Goal: Task Accomplishment & Management: Use online tool/utility

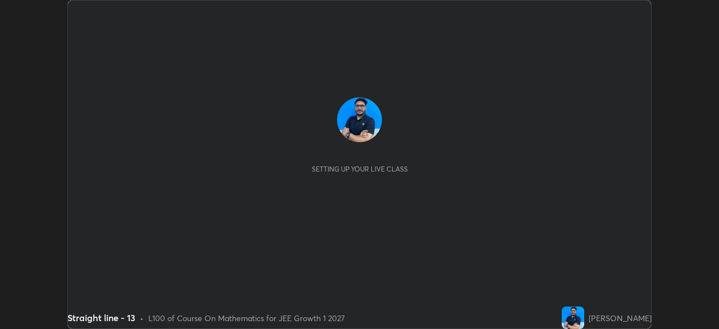
scroll to position [329, 718]
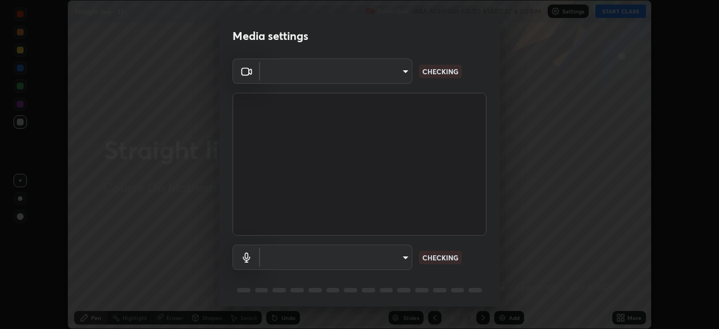
click at [617, 314] on div "Media settings ​ CHECKING ​ CHECKING 1 / 5 Next" at bounding box center [359, 164] width 719 height 329
type input "6c2cbd707de14d6f22ad6aa38dcece7be3c4addb00b53b9d4bb55d2e14cdbb5a"
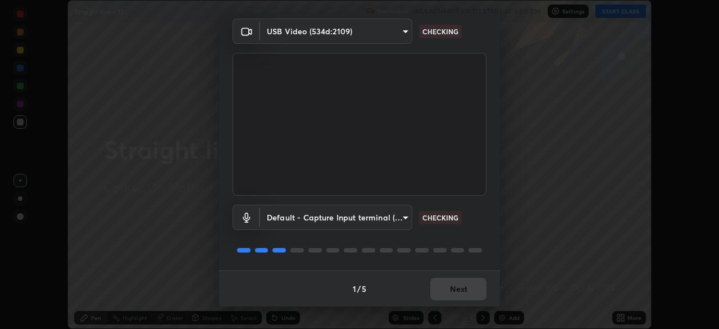
click at [406, 217] on body "Erase all Straight line - 13 Recording WAS SCHEDULED TO START AT 4:00 PM Settin…" at bounding box center [359, 164] width 719 height 329
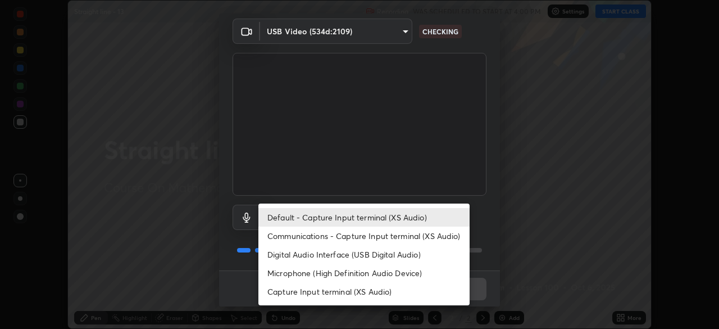
click at [404, 233] on li "Communications - Capture Input terminal (XS Audio)" at bounding box center [363, 235] width 211 height 19
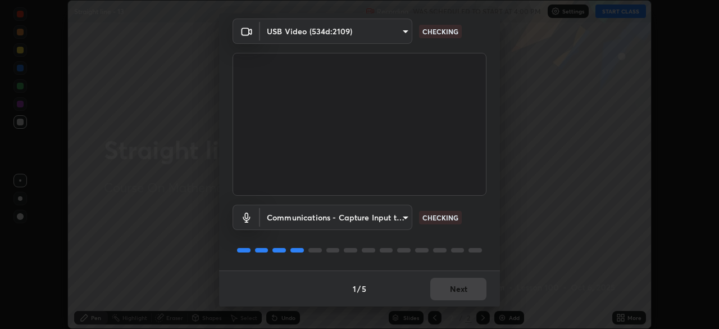
click at [399, 218] on body "Erase all Straight line - 13 Recording WAS SCHEDULED TO START AT 4:00 PM Settin…" at bounding box center [359, 164] width 719 height 329
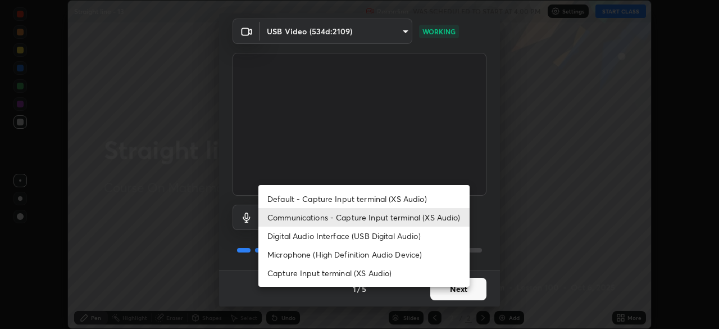
click at [390, 239] on li "Digital Audio Interface (USB Digital Audio)" at bounding box center [363, 235] width 211 height 19
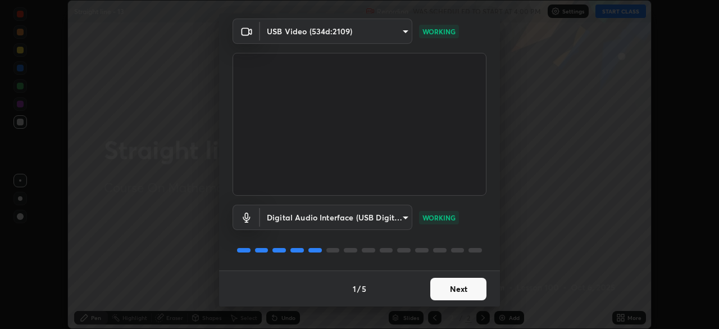
type input "a04182e21108c85d7916f07b11aecbae7481a943fa3278afba10e3a8588275b1"
click at [468, 288] on button "Next" at bounding box center [458, 288] width 56 height 22
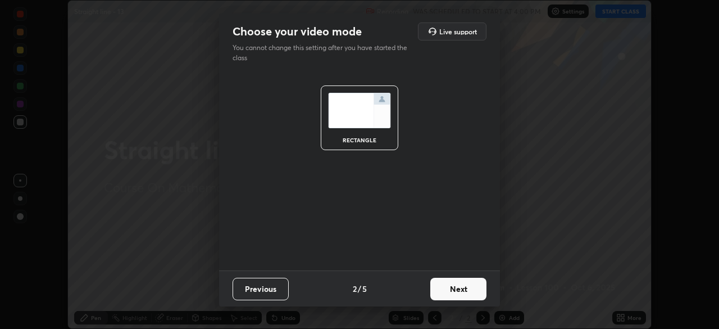
scroll to position [0, 0]
click at [475, 293] on button "Next" at bounding box center [458, 288] width 56 height 22
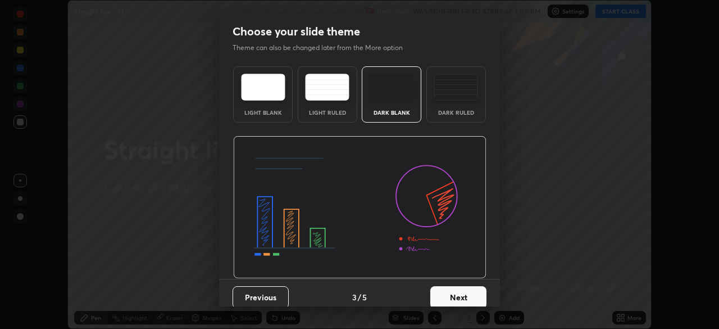
click at [473, 294] on button "Next" at bounding box center [458, 297] width 56 height 22
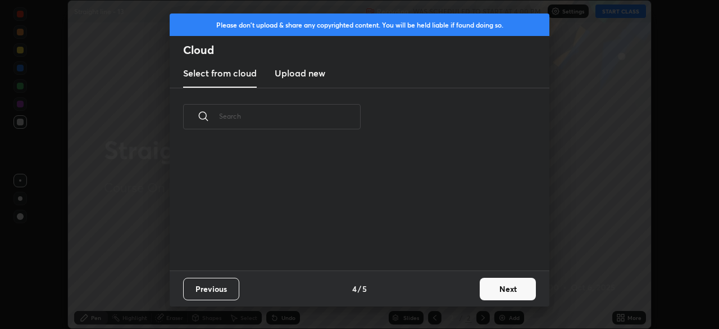
scroll to position [125, 361]
click at [488, 289] on button "Next" at bounding box center [508, 288] width 56 height 22
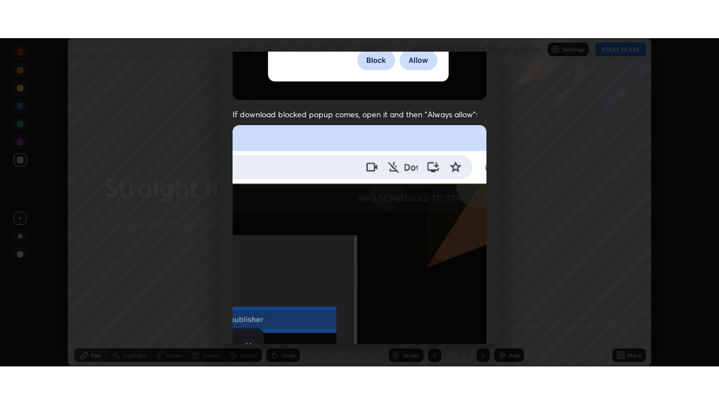
scroll to position [269, 0]
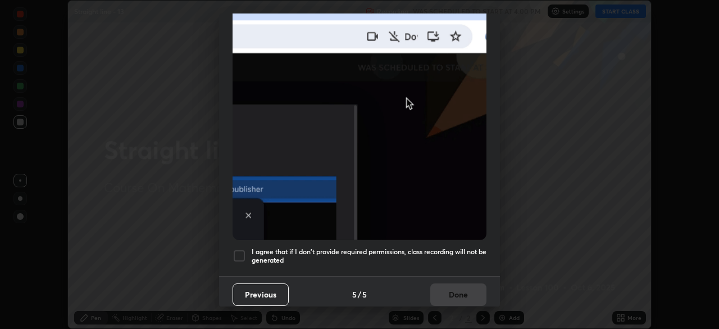
click at [431, 251] on h5 "I agree that if I don't provide required permissions, class recording will not …" at bounding box center [369, 255] width 235 height 17
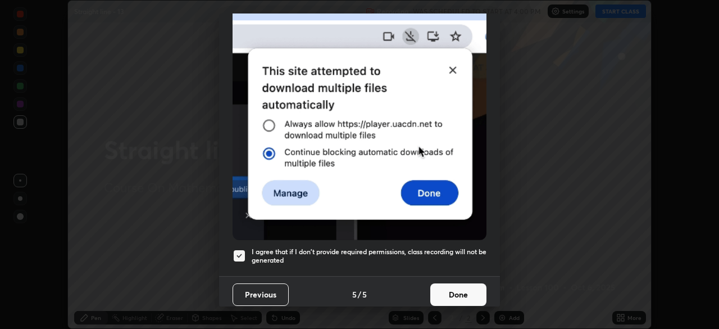
click at [458, 290] on button "Done" at bounding box center [458, 294] width 56 height 22
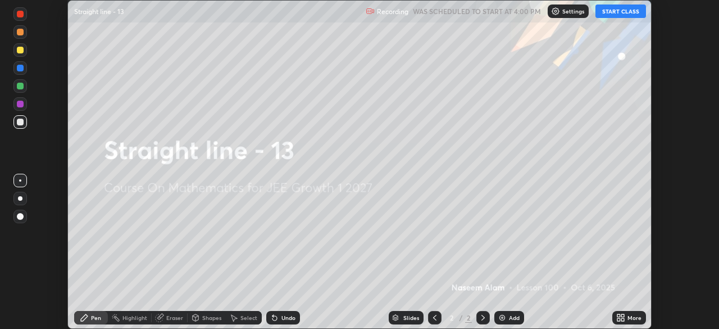
click at [622, 318] on icon at bounding box center [622, 319] width 3 height 3
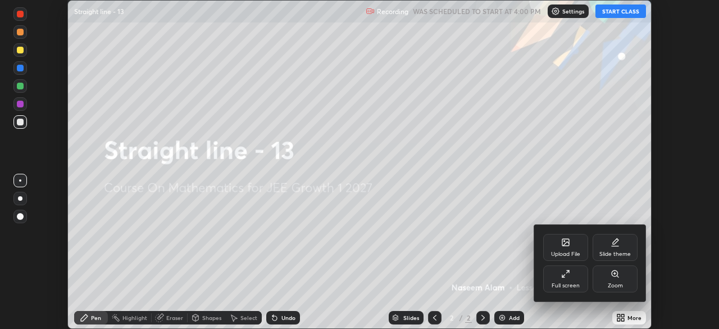
click at [573, 283] on div "Full screen" at bounding box center [566, 286] width 28 height 6
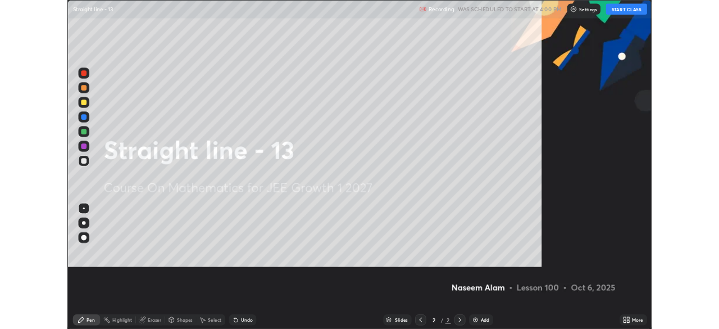
scroll to position [404, 719]
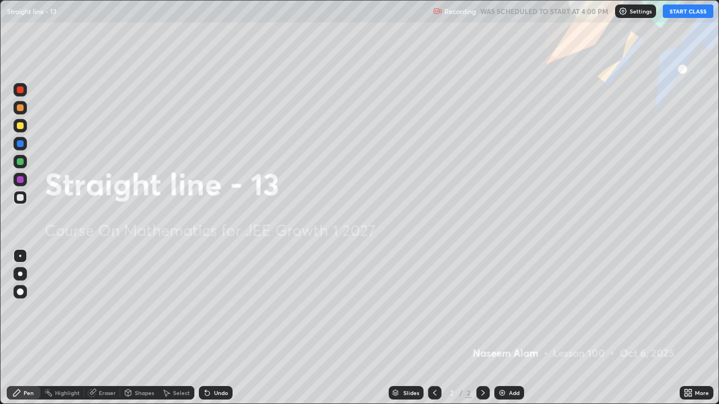
click at [679, 12] on button "START CLASS" at bounding box center [688, 10] width 51 height 13
click at [507, 328] on div "Add" at bounding box center [509, 392] width 30 height 13
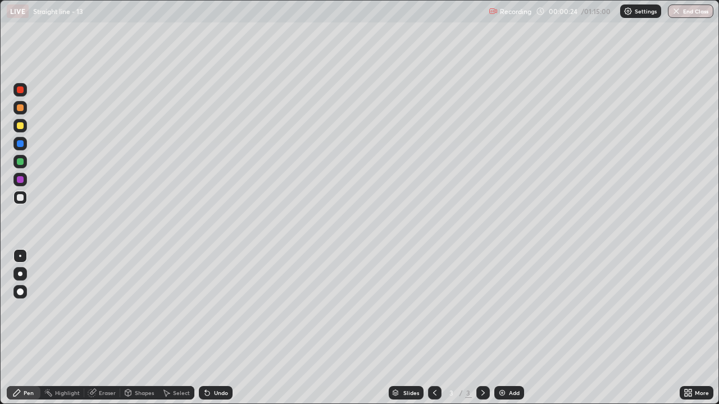
click at [21, 123] on div at bounding box center [20, 125] width 7 height 7
click at [21, 144] on div at bounding box center [20, 143] width 7 height 7
click at [218, 328] on div "Undo" at bounding box center [221, 393] width 14 height 6
click at [20, 163] on div at bounding box center [20, 161] width 7 height 7
click at [20, 198] on div at bounding box center [20, 197] width 7 height 7
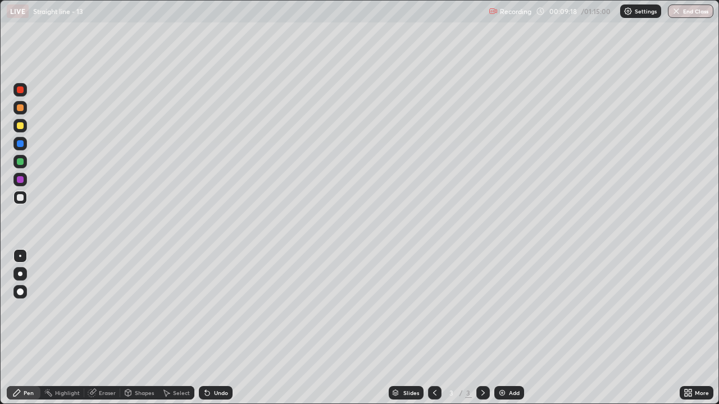
click at [217, 328] on div "Undo" at bounding box center [221, 393] width 14 height 6
click at [211, 328] on div "Undo" at bounding box center [216, 392] width 34 height 13
click at [24, 127] on div at bounding box center [19, 125] width 13 height 13
click at [21, 162] on div at bounding box center [20, 161] width 7 height 7
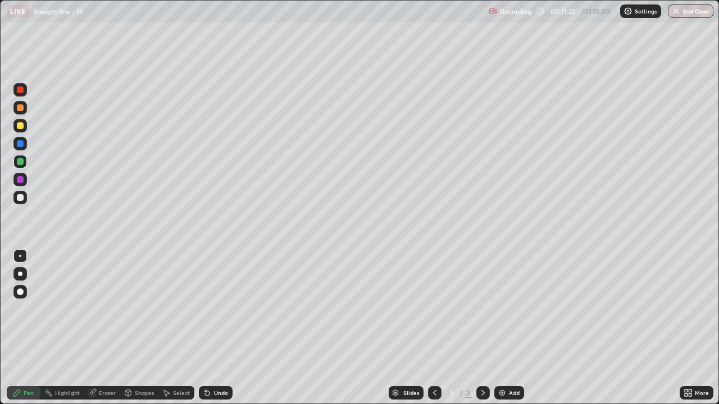
click at [20, 197] on div at bounding box center [20, 197] width 7 height 7
click at [511, 328] on div "Add" at bounding box center [514, 393] width 11 height 6
click at [139, 328] on div "Shapes" at bounding box center [144, 393] width 19 height 6
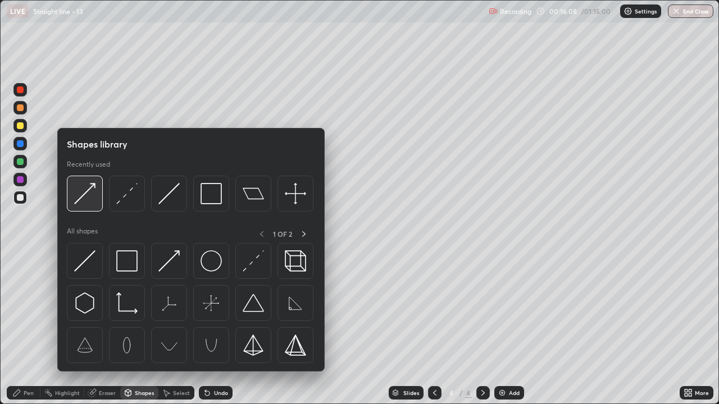
click at [87, 197] on img at bounding box center [84, 193] width 21 height 21
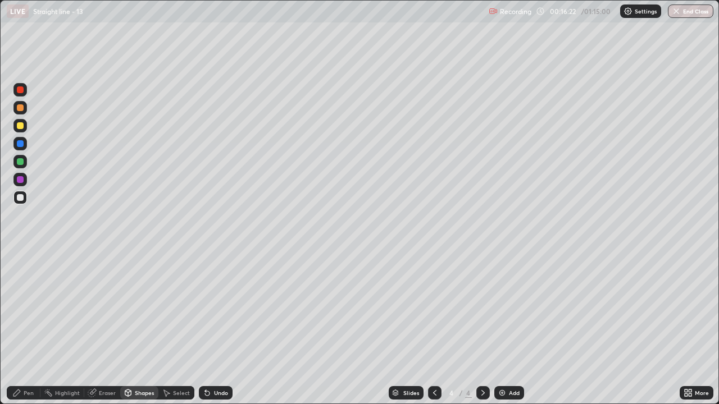
click at [24, 328] on div "Pen" at bounding box center [29, 393] width 10 height 6
click at [20, 126] on div at bounding box center [20, 125] width 7 height 7
click at [22, 198] on div at bounding box center [20, 197] width 7 height 7
click at [104, 328] on div "Eraser" at bounding box center [107, 393] width 17 height 6
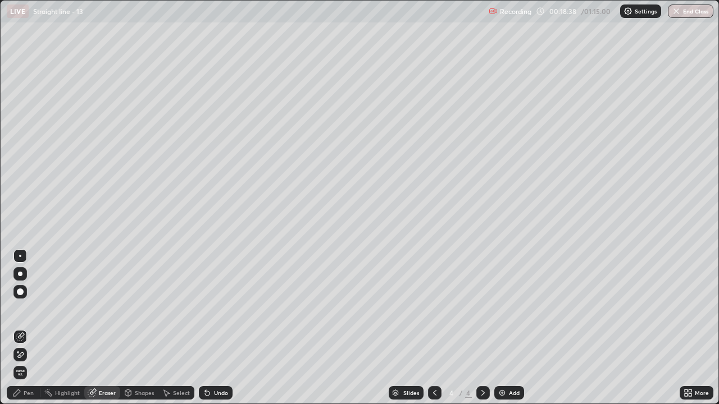
click at [21, 328] on div "Pen" at bounding box center [24, 392] width 34 height 13
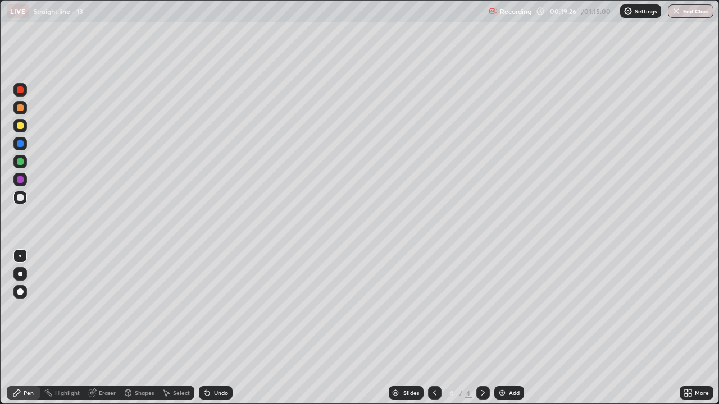
click at [217, 328] on div "Undo" at bounding box center [221, 393] width 14 height 6
click at [218, 328] on div "Undo" at bounding box center [221, 393] width 14 height 6
click at [216, 328] on div "Undo" at bounding box center [221, 393] width 14 height 6
click at [214, 328] on div "Undo" at bounding box center [221, 393] width 14 height 6
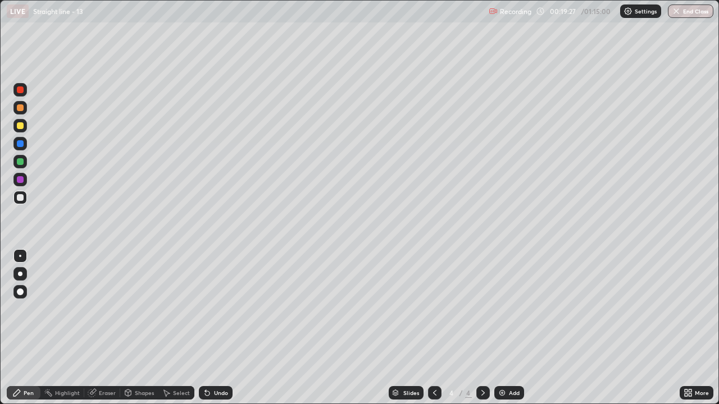
click at [213, 328] on div "Undo" at bounding box center [216, 392] width 34 height 13
click at [99, 328] on div "Eraser" at bounding box center [107, 393] width 17 height 6
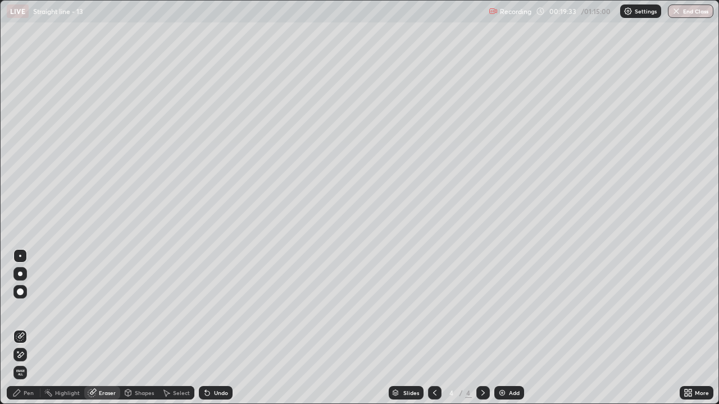
click at [22, 328] on div "Pen" at bounding box center [24, 392] width 34 height 13
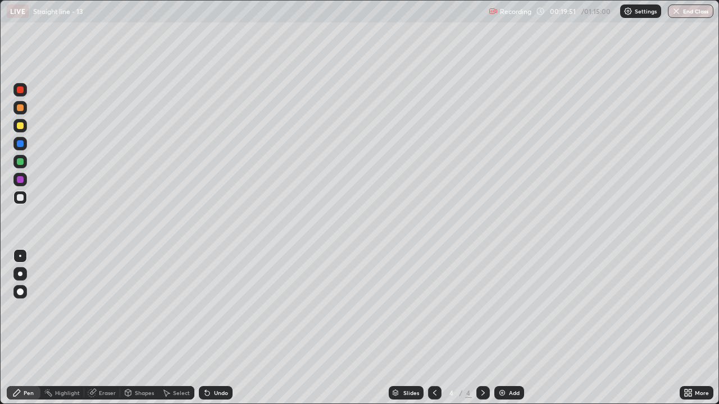
click at [215, 328] on div "Undo" at bounding box center [221, 393] width 14 height 6
click at [107, 328] on div "Eraser" at bounding box center [107, 393] width 17 height 6
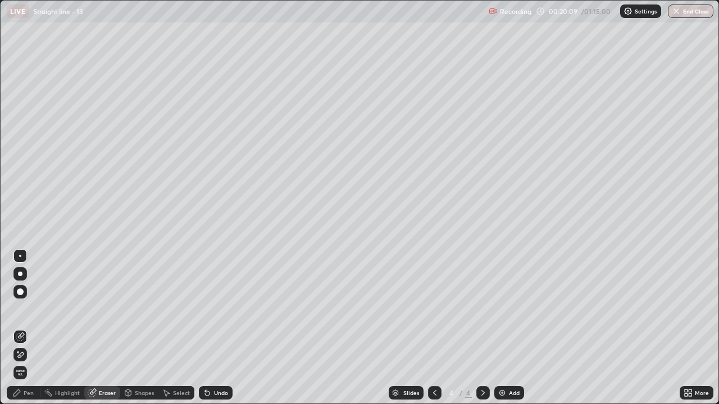
click at [29, 328] on div "Pen" at bounding box center [29, 393] width 10 height 6
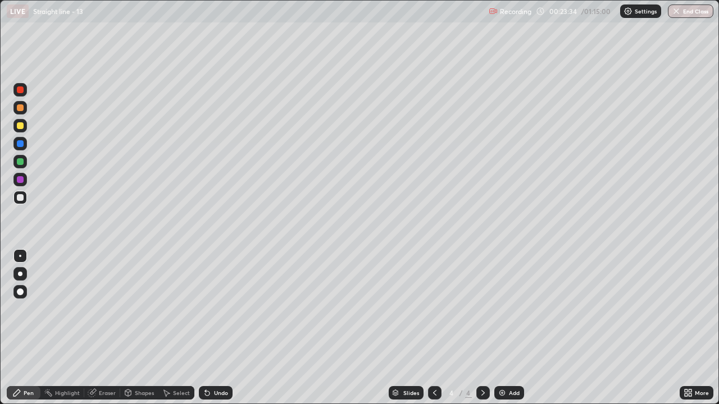
click at [503, 328] on img at bounding box center [502, 393] width 9 height 9
click at [214, 328] on div "Undo" at bounding box center [221, 393] width 14 height 6
click at [217, 328] on div "Undo" at bounding box center [221, 393] width 14 height 6
click at [220, 328] on div "Undo" at bounding box center [221, 393] width 14 height 6
click at [171, 328] on div "Select" at bounding box center [176, 392] width 36 height 13
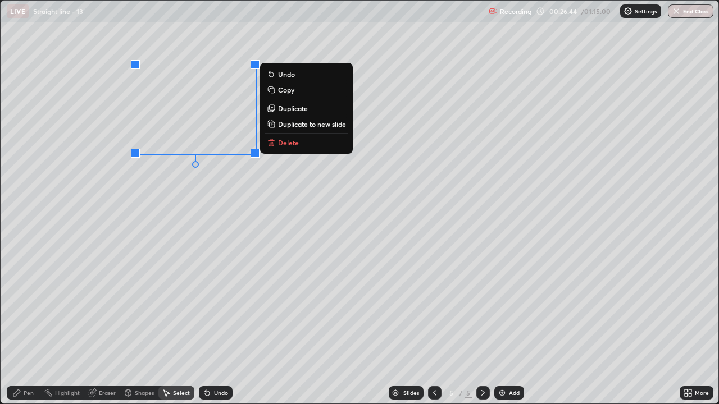
click at [285, 143] on p "Delete" at bounding box center [288, 142] width 21 height 9
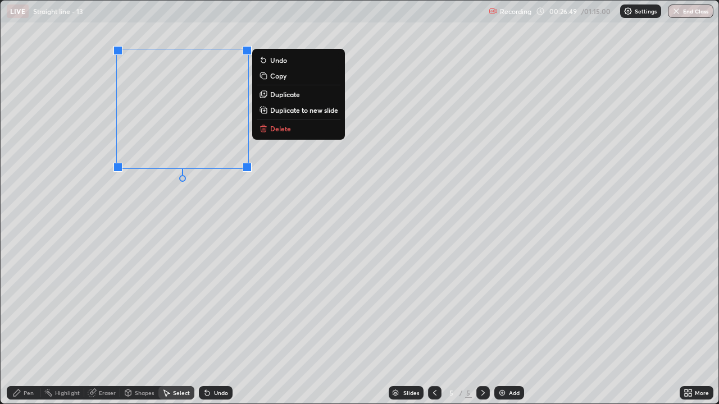
click at [25, 328] on div "Pen" at bounding box center [29, 393] width 10 height 6
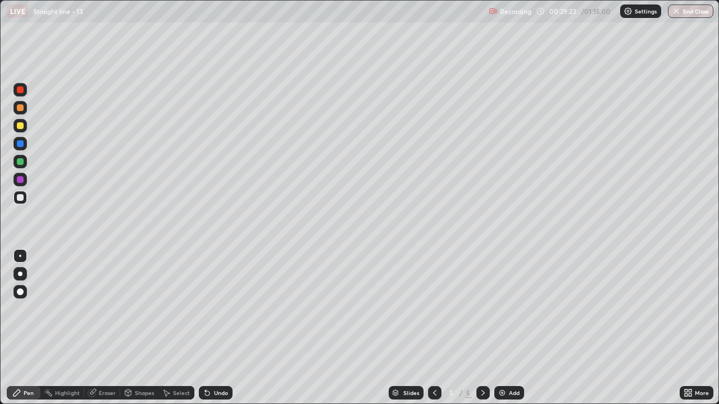
click at [216, 328] on div "Undo" at bounding box center [221, 393] width 14 height 6
click at [217, 328] on div "Undo" at bounding box center [221, 393] width 14 height 6
click at [504, 328] on img at bounding box center [502, 393] width 9 height 9
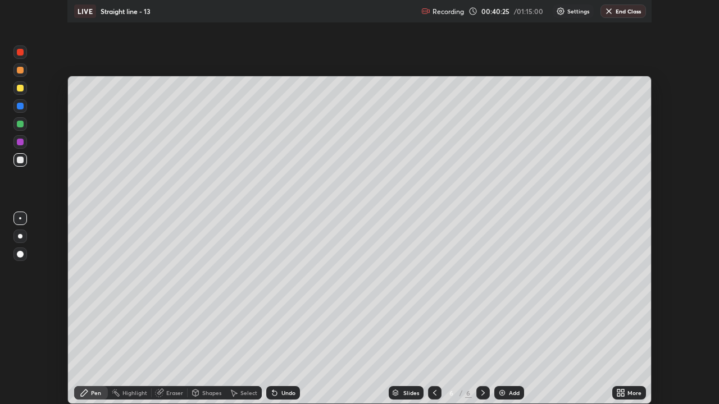
scroll to position [55837, 55446]
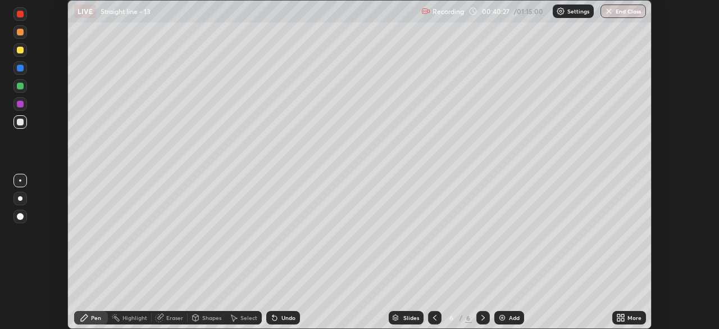
click at [617, 315] on icon at bounding box center [618, 315] width 3 height 3
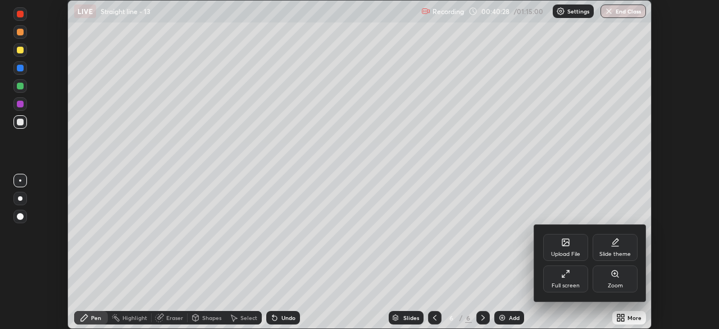
click at [572, 279] on div "Full screen" at bounding box center [565, 278] width 45 height 27
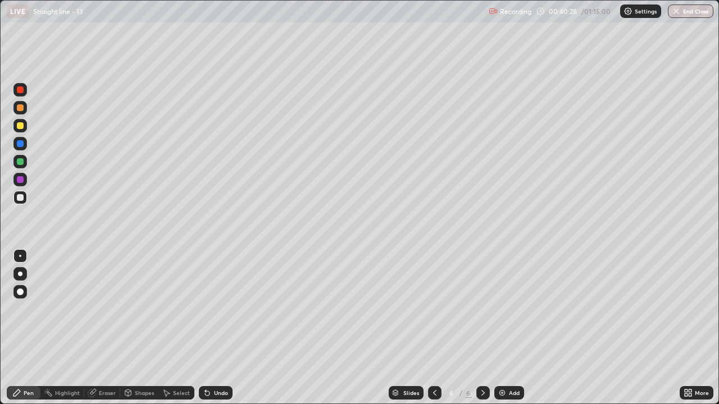
scroll to position [404, 719]
click at [109, 328] on div "Eraser" at bounding box center [107, 393] width 17 height 6
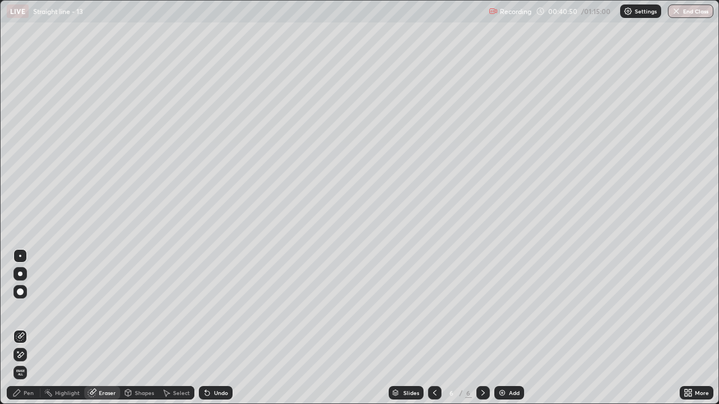
click at [28, 328] on div "Pen" at bounding box center [29, 393] width 10 height 6
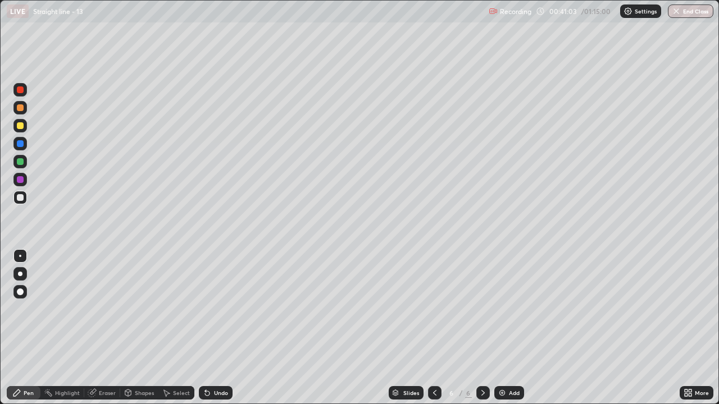
click at [214, 328] on div "Undo" at bounding box center [221, 393] width 14 height 6
click at [221, 328] on div "Undo" at bounding box center [221, 393] width 14 height 6
click at [218, 328] on div "Undo" at bounding box center [221, 393] width 14 height 6
click at [219, 328] on div "Undo" at bounding box center [221, 393] width 14 height 6
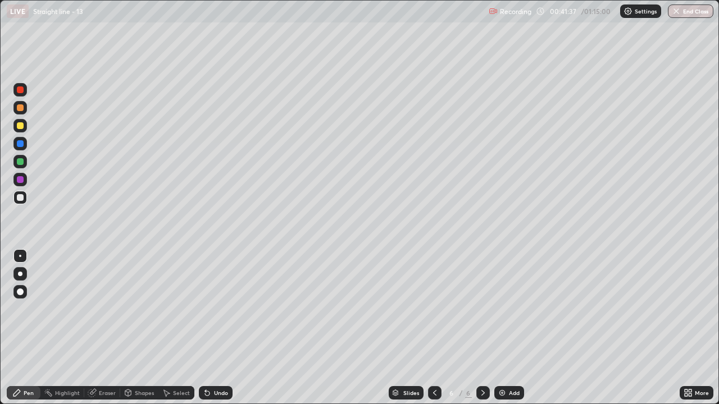
click at [218, 328] on div "Undo" at bounding box center [221, 393] width 14 height 6
click at [222, 328] on div "Undo" at bounding box center [221, 393] width 14 height 6
click at [21, 125] on div at bounding box center [20, 125] width 7 height 7
click at [219, 328] on div "Undo" at bounding box center [221, 393] width 14 height 6
click at [221, 328] on div "Undo" at bounding box center [221, 393] width 14 height 6
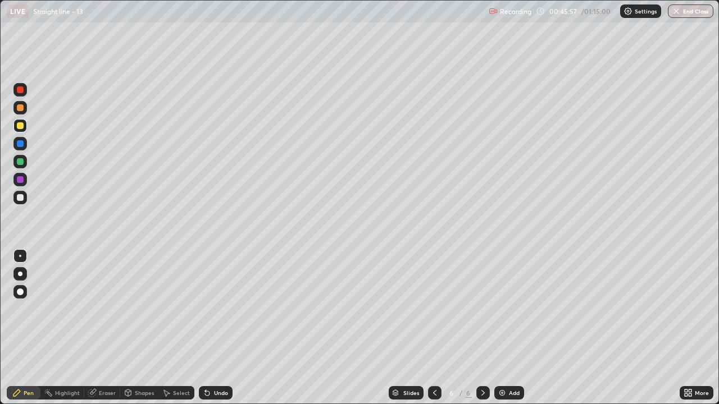
click at [218, 328] on div "Undo" at bounding box center [216, 392] width 34 height 13
click at [20, 198] on div at bounding box center [20, 197] width 7 height 7
click at [215, 328] on div "Undo" at bounding box center [221, 393] width 14 height 6
click at [216, 328] on div "Undo" at bounding box center [221, 393] width 14 height 6
click at [509, 328] on div "Add" at bounding box center [509, 392] width 30 height 13
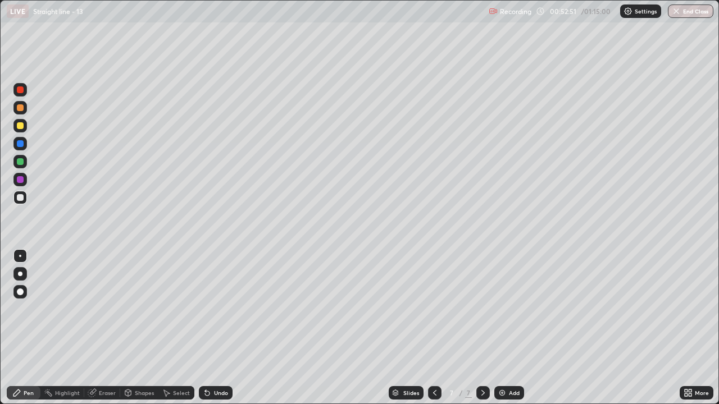
click at [19, 124] on div at bounding box center [20, 125] width 7 height 7
click at [136, 328] on div "Shapes" at bounding box center [144, 393] width 19 height 6
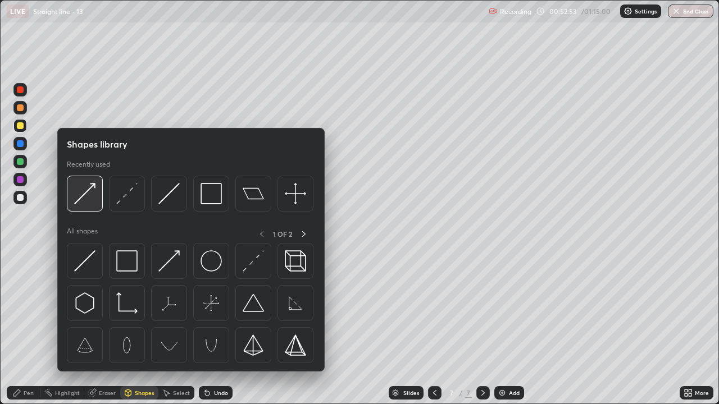
click at [84, 194] on img at bounding box center [84, 193] width 21 height 21
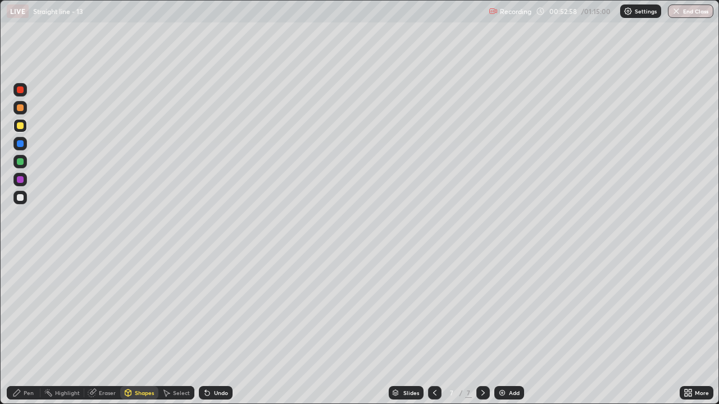
click at [19, 328] on icon at bounding box center [16, 393] width 9 height 9
click at [138, 328] on div "Shapes" at bounding box center [144, 393] width 19 height 6
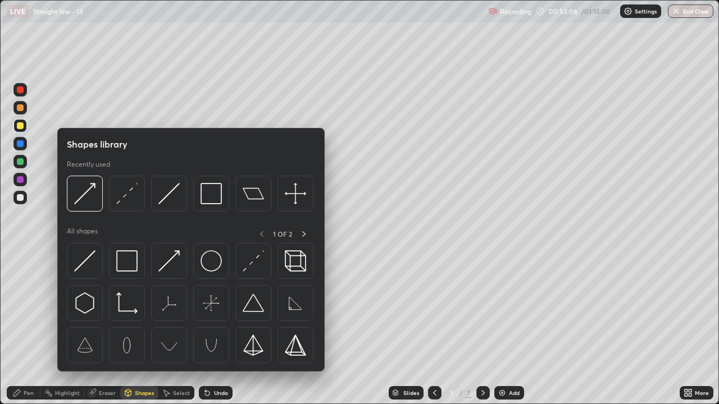
click at [20, 197] on div at bounding box center [20, 197] width 7 height 7
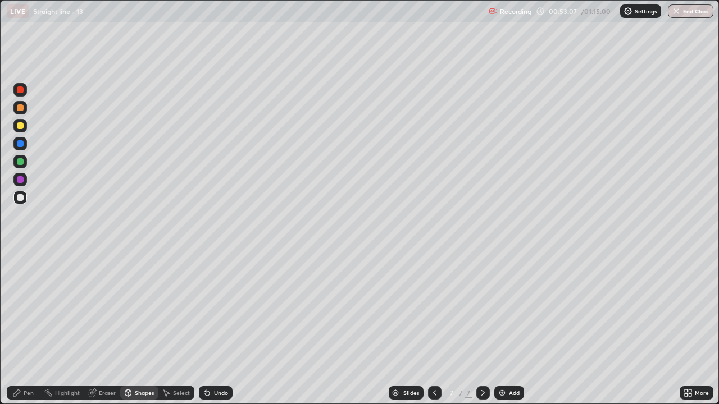
click at [135, 328] on div "Shapes" at bounding box center [144, 393] width 19 height 6
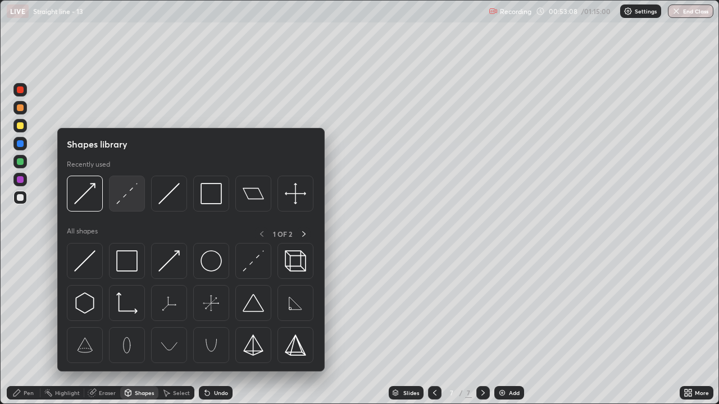
click at [126, 197] on img at bounding box center [126, 193] width 21 height 21
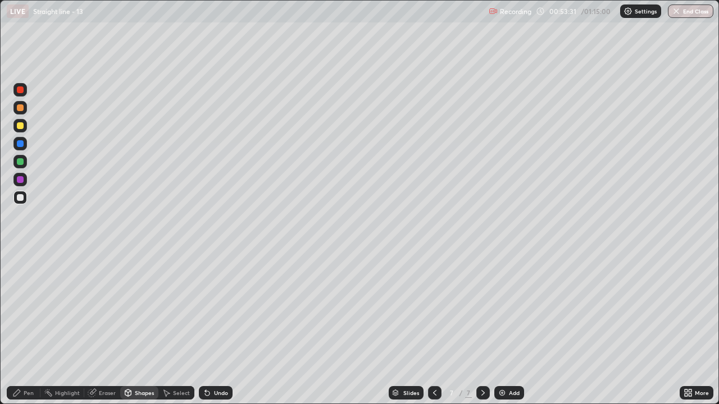
click at [19, 328] on icon at bounding box center [16, 393] width 7 height 7
click at [22, 161] on div at bounding box center [20, 161] width 7 height 7
click at [141, 328] on div "Shapes" at bounding box center [144, 393] width 19 height 6
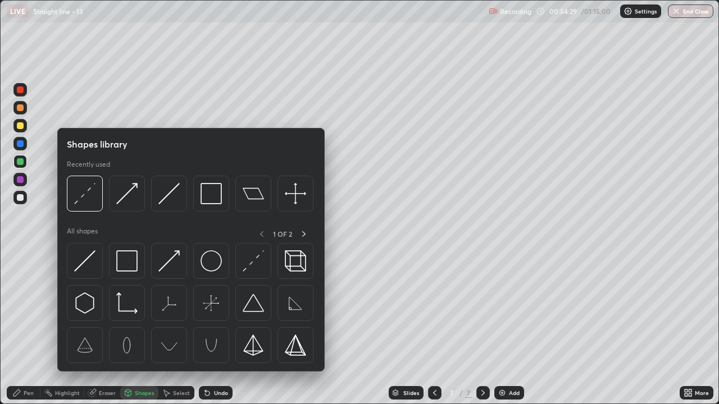
click at [143, 328] on div "Shapes" at bounding box center [144, 393] width 19 height 6
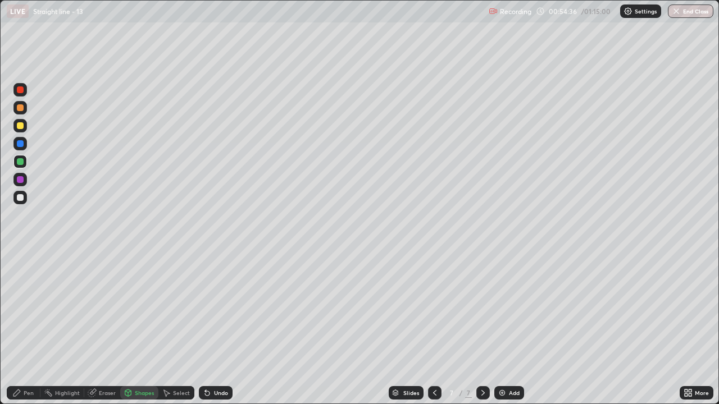
click at [17, 328] on icon at bounding box center [16, 393] width 9 height 9
click at [23, 199] on div at bounding box center [20, 197] width 7 height 7
click at [505, 328] on img at bounding box center [502, 393] width 9 height 9
click at [221, 328] on div "Undo" at bounding box center [221, 393] width 14 height 6
click at [19, 128] on div at bounding box center [20, 125] width 7 height 7
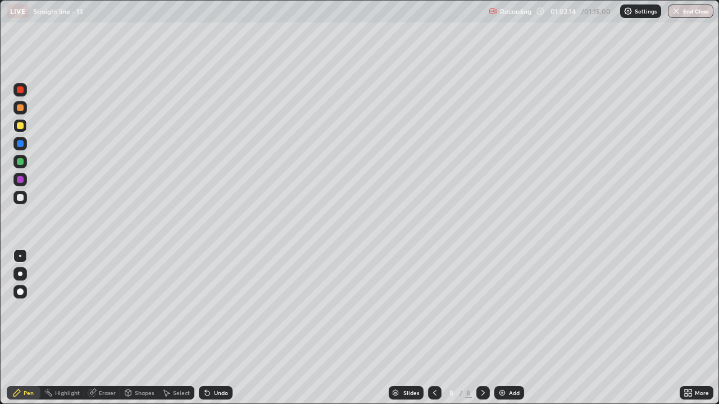
click at [19, 126] on div at bounding box center [20, 125] width 7 height 7
click at [21, 198] on div at bounding box center [20, 197] width 7 height 7
click at [220, 328] on div "Undo" at bounding box center [221, 393] width 14 height 6
click at [217, 328] on div "Undo" at bounding box center [221, 393] width 14 height 6
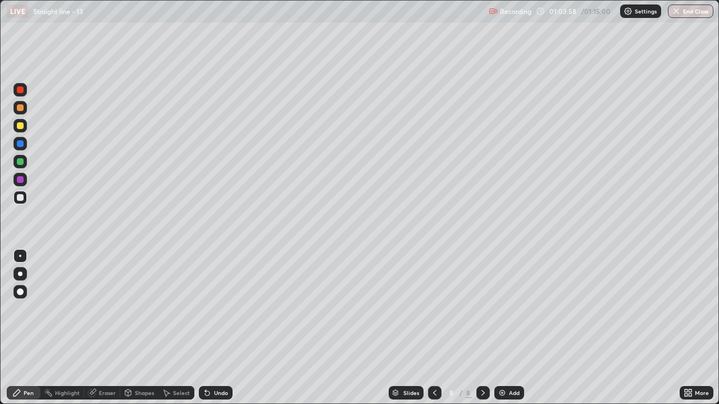
click at [217, 328] on div "Undo" at bounding box center [221, 393] width 14 height 6
click at [218, 328] on div "Undo" at bounding box center [221, 393] width 14 height 6
click at [220, 328] on div "Undo" at bounding box center [221, 393] width 14 height 6
click at [221, 328] on div "Undo" at bounding box center [221, 393] width 14 height 6
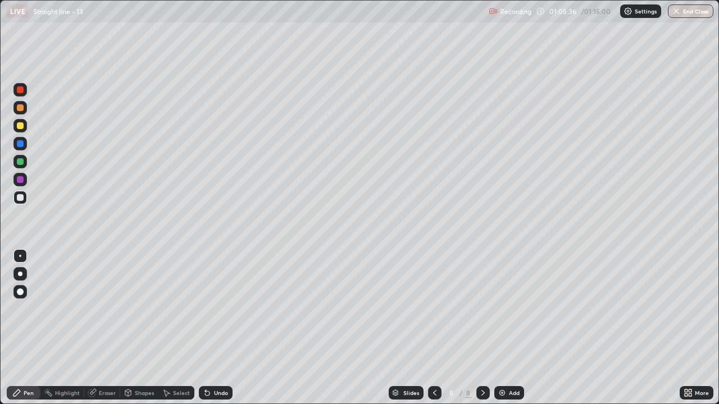
click at [106, 328] on div "Eraser" at bounding box center [107, 393] width 17 height 6
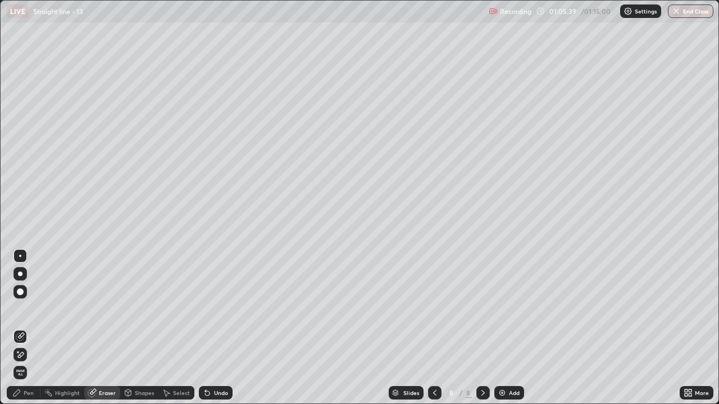
click at [30, 328] on div "Pen" at bounding box center [29, 393] width 10 height 6
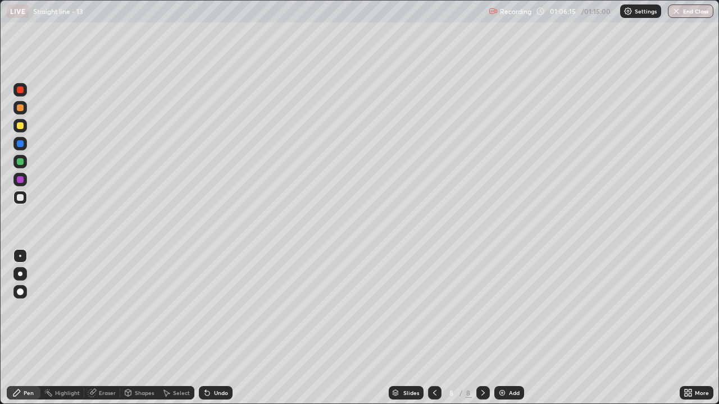
click at [510, 328] on div "Add" at bounding box center [514, 393] width 11 height 6
click at [20, 127] on div at bounding box center [20, 125] width 7 height 7
click at [17, 198] on div at bounding box center [20, 197] width 7 height 7
click at [219, 328] on div "Undo" at bounding box center [221, 393] width 14 height 6
click at [216, 328] on div "Undo" at bounding box center [221, 393] width 14 height 6
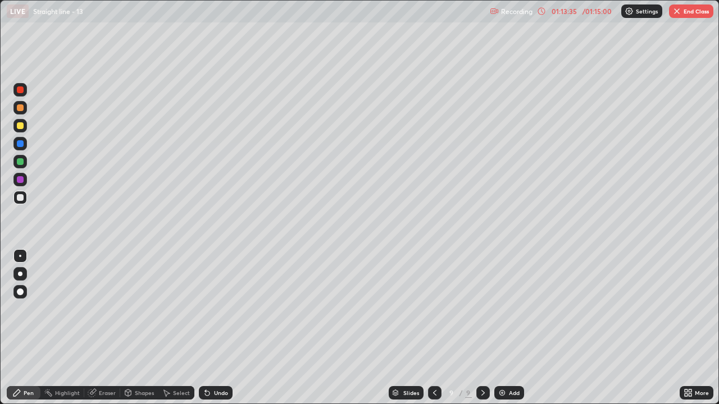
click at [216, 328] on div "Undo" at bounding box center [221, 393] width 14 height 6
click at [509, 328] on div "Add" at bounding box center [514, 393] width 11 height 6
click at [435, 328] on icon at bounding box center [434, 393] width 9 height 9
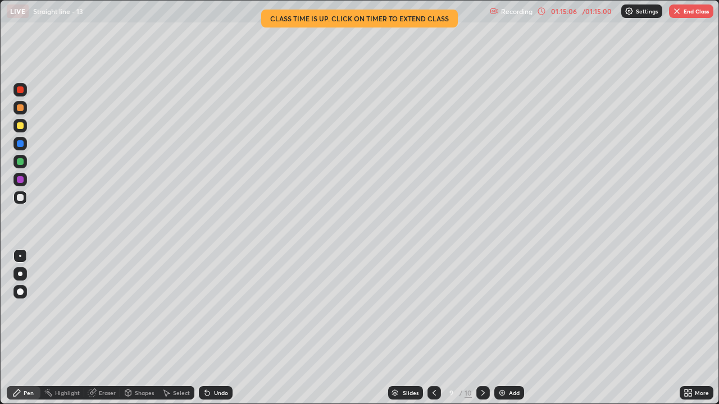
click at [481, 328] on icon at bounding box center [482, 393] width 3 height 6
click at [217, 328] on div "Undo" at bounding box center [216, 392] width 34 height 13
click at [222, 328] on div "Undo" at bounding box center [221, 393] width 14 height 6
click at [224, 328] on div "Undo" at bounding box center [221, 393] width 14 height 6
click at [212, 328] on div "Undo" at bounding box center [216, 392] width 34 height 13
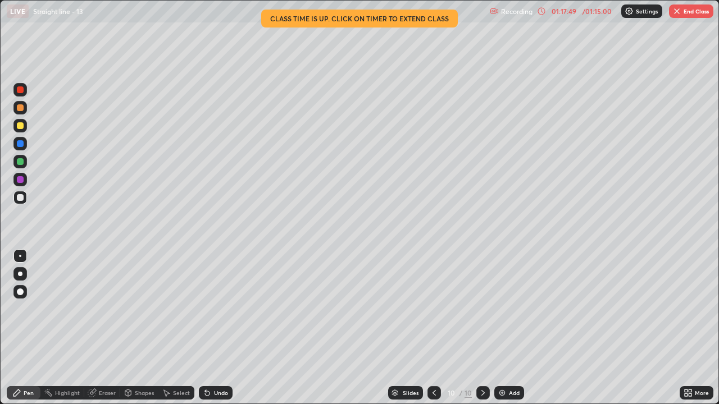
click at [222, 328] on div "Undo" at bounding box center [221, 393] width 14 height 6
click at [677, 12] on img "button" at bounding box center [676, 11] width 9 height 9
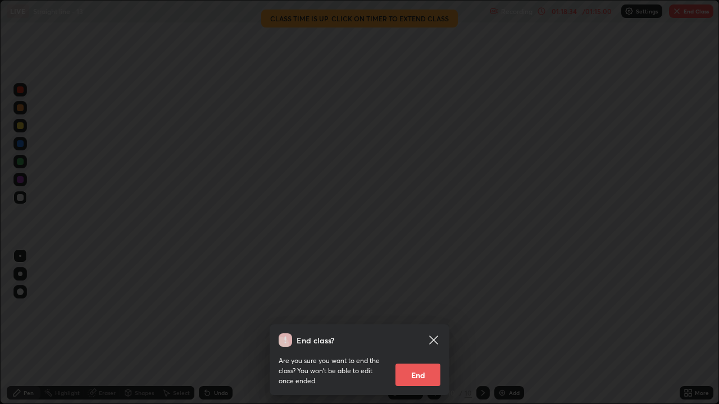
click at [419, 328] on button "End" at bounding box center [417, 375] width 45 height 22
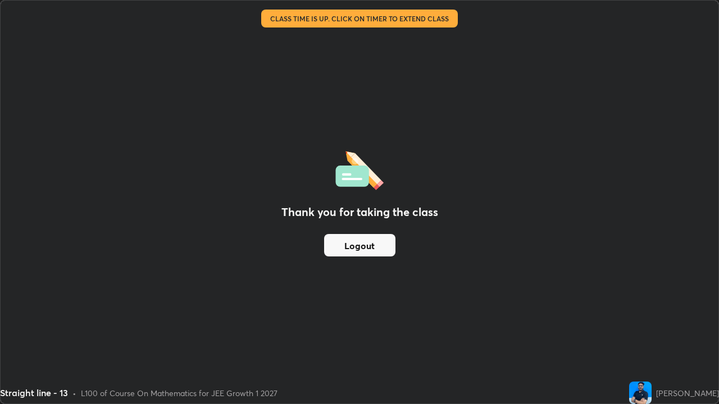
click at [345, 246] on button "Logout" at bounding box center [359, 245] width 71 height 22
